Goal: Navigation & Orientation: Find specific page/section

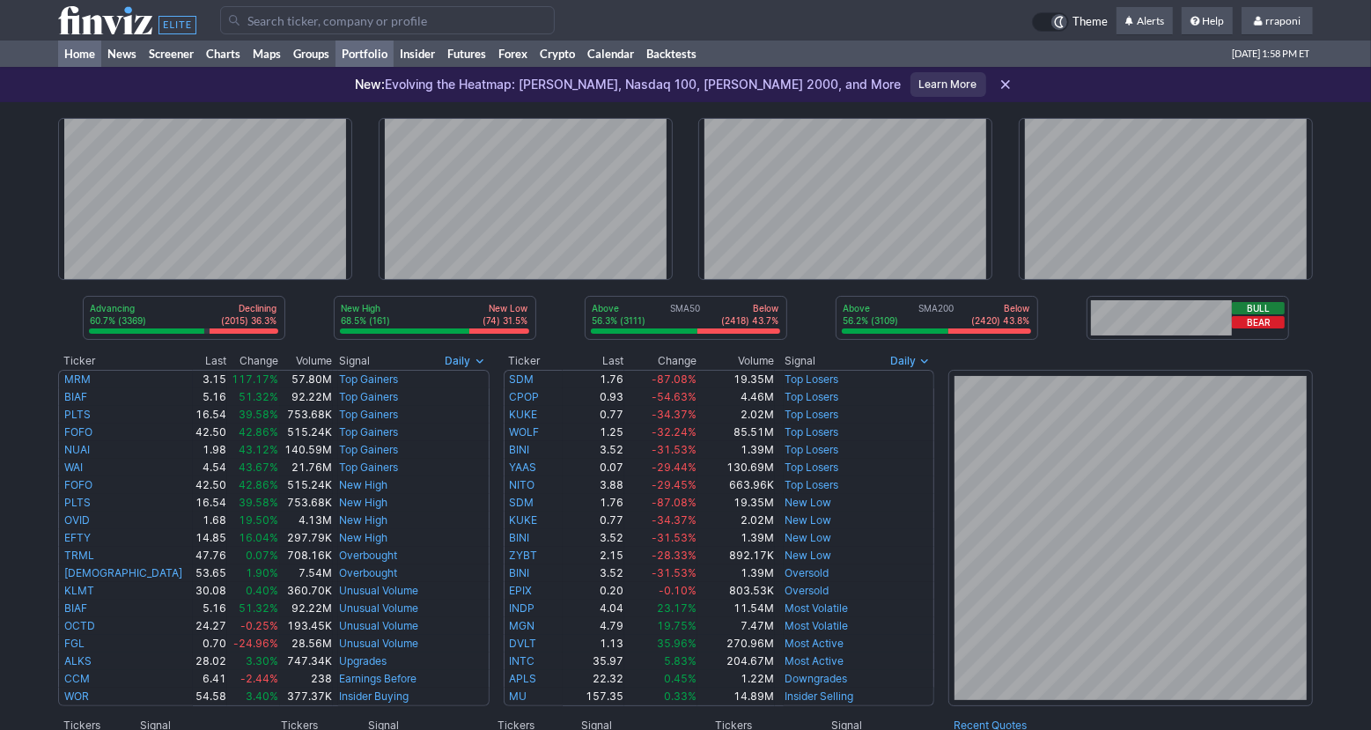
click at [391, 53] on link "Portfolio" at bounding box center [364, 54] width 58 height 26
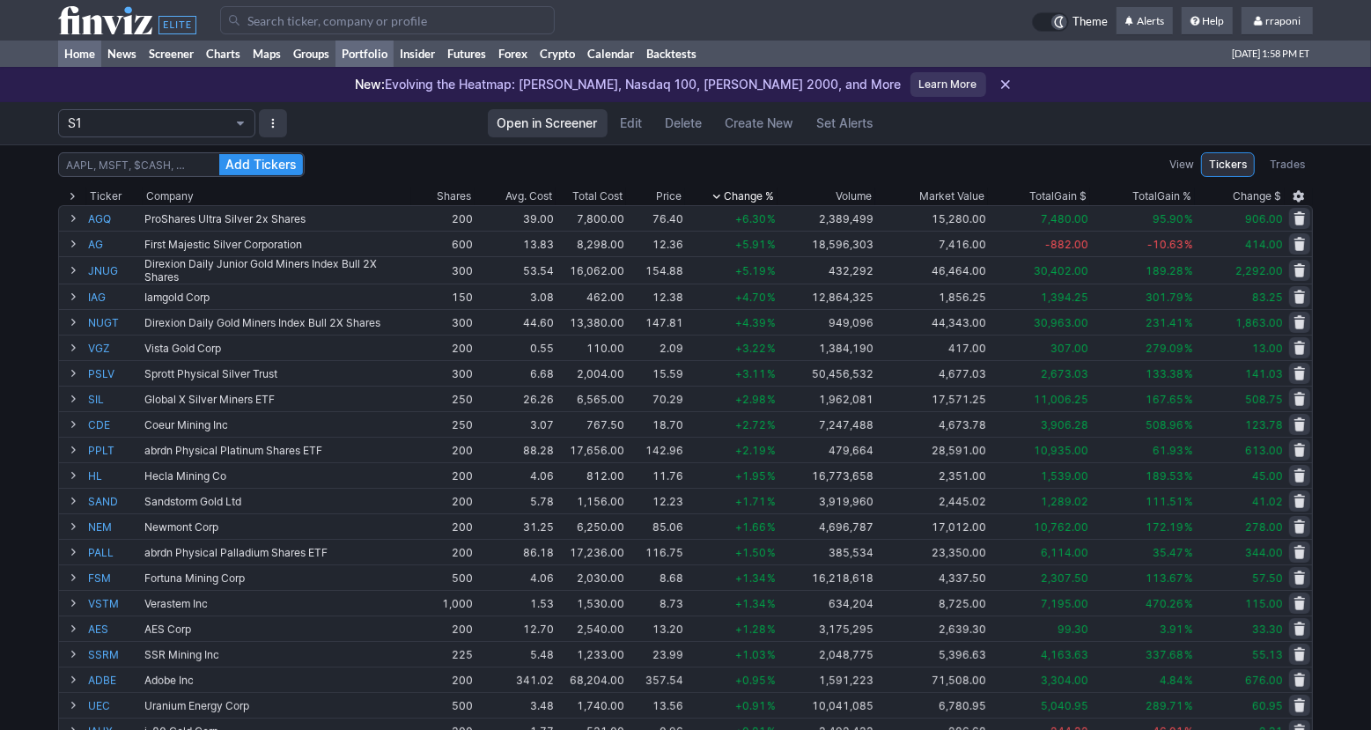
click at [98, 56] on link "Home" at bounding box center [79, 54] width 43 height 26
